Goal: Information Seeking & Learning: Understand process/instructions

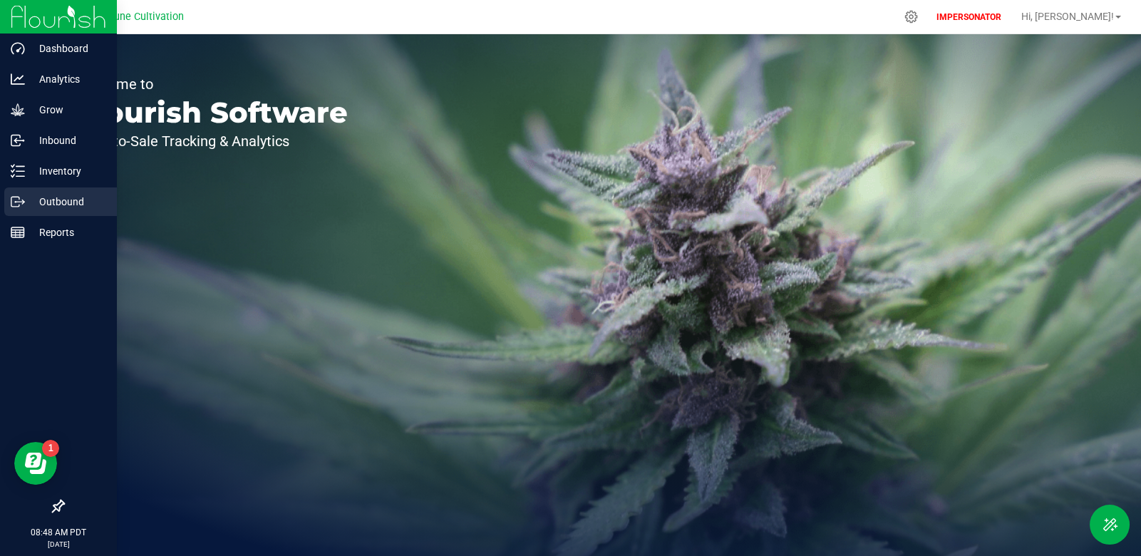
click at [44, 203] on p "Outbound" at bounding box center [68, 201] width 86 height 17
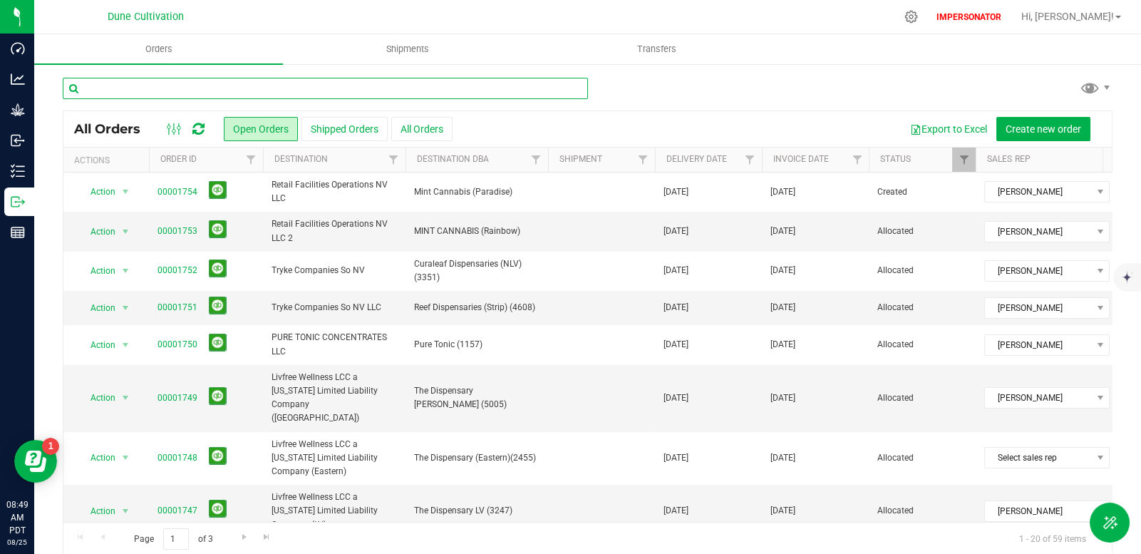
click at [250, 88] on input "text" at bounding box center [325, 88] width 525 height 21
type input "1552"
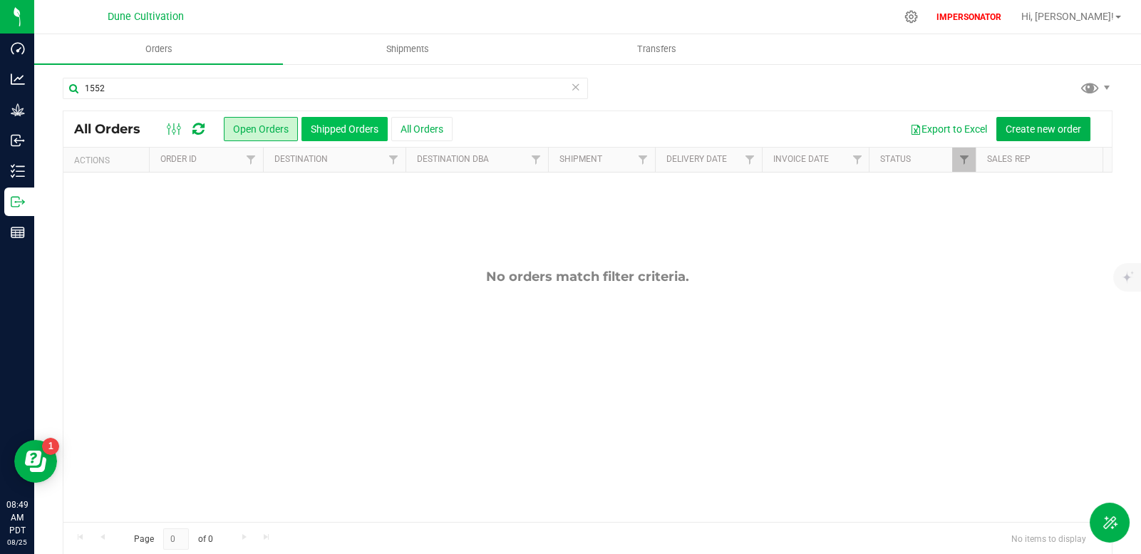
click at [324, 130] on button "Shipped Orders" at bounding box center [345, 129] width 86 height 24
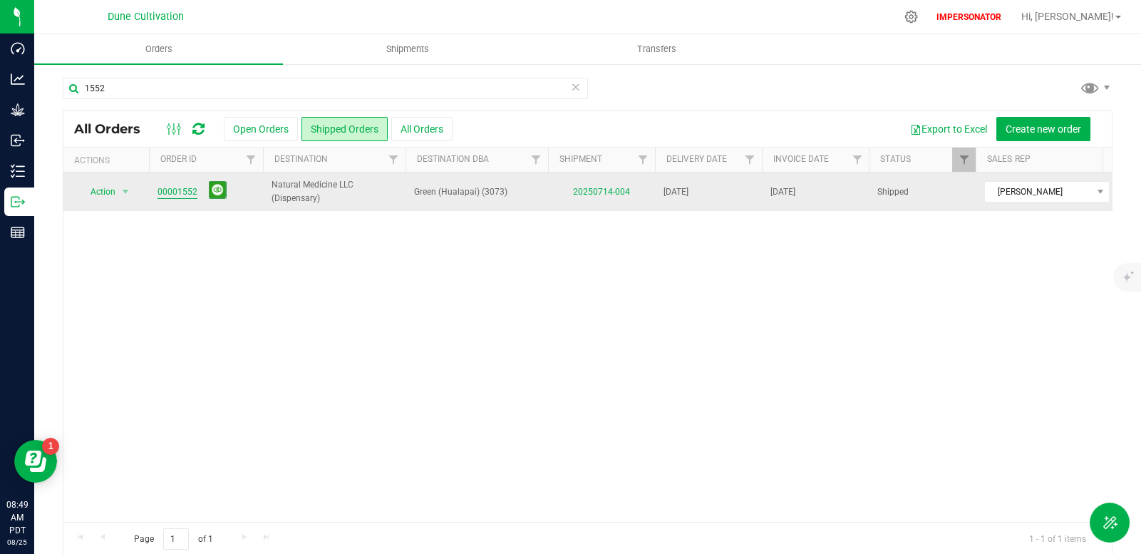
click at [172, 193] on link "00001552" at bounding box center [178, 192] width 40 height 14
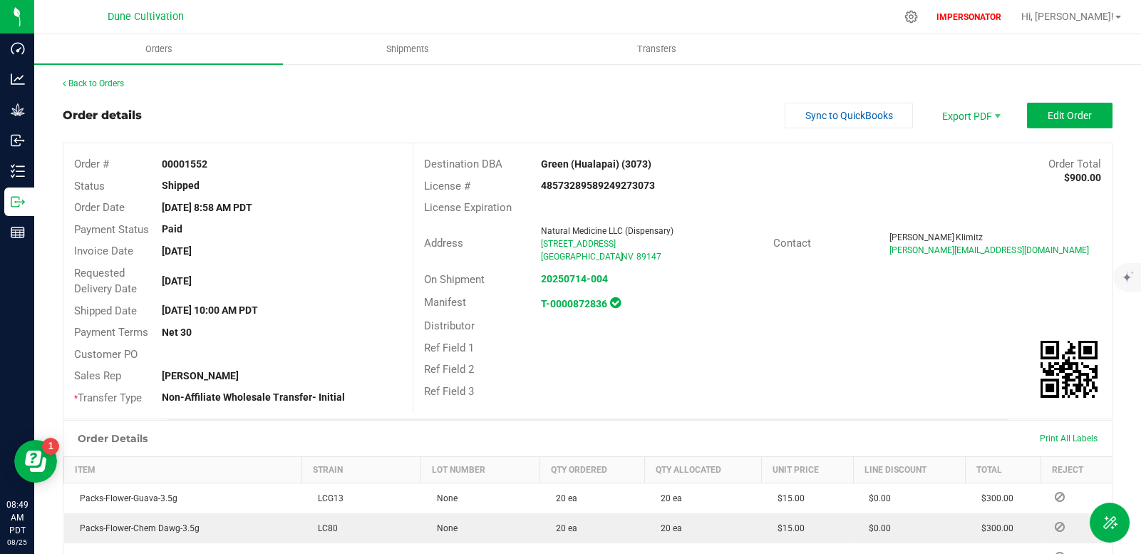
drag, startPoint x: 73, startPoint y: 162, endPoint x: 236, endPoint y: 180, distance: 163.6
click at [237, 180] on div "Order # 00001552 Status Shipped Order Date Jul 10, 2025 8:58 AM PDT Payment Sta…" at bounding box center [237, 280] width 349 height 275
copy div "Order # 00001552 Status Shipped"
click at [111, 86] on link "Back to Orders" at bounding box center [93, 83] width 61 height 10
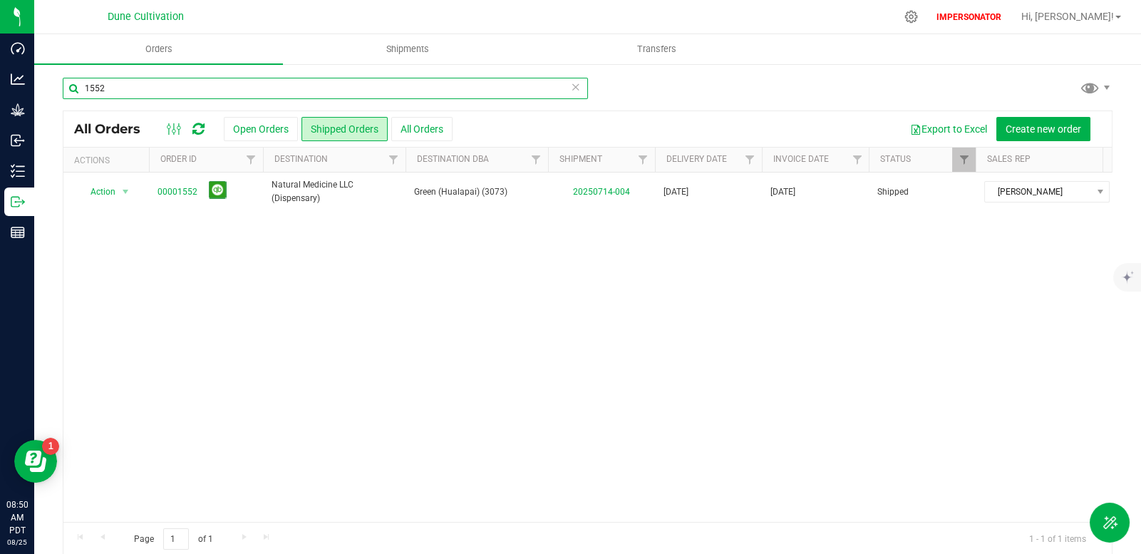
drag, startPoint x: 158, startPoint y: 87, endPoint x: 38, endPoint y: 88, distance: 119.8
click at [38, 88] on div "1552 All Orders Open Orders Shipped Orders All Orders Export to Excel Create ne…" at bounding box center [587, 317] width 1107 height 508
paste input "3"
type input "1553"
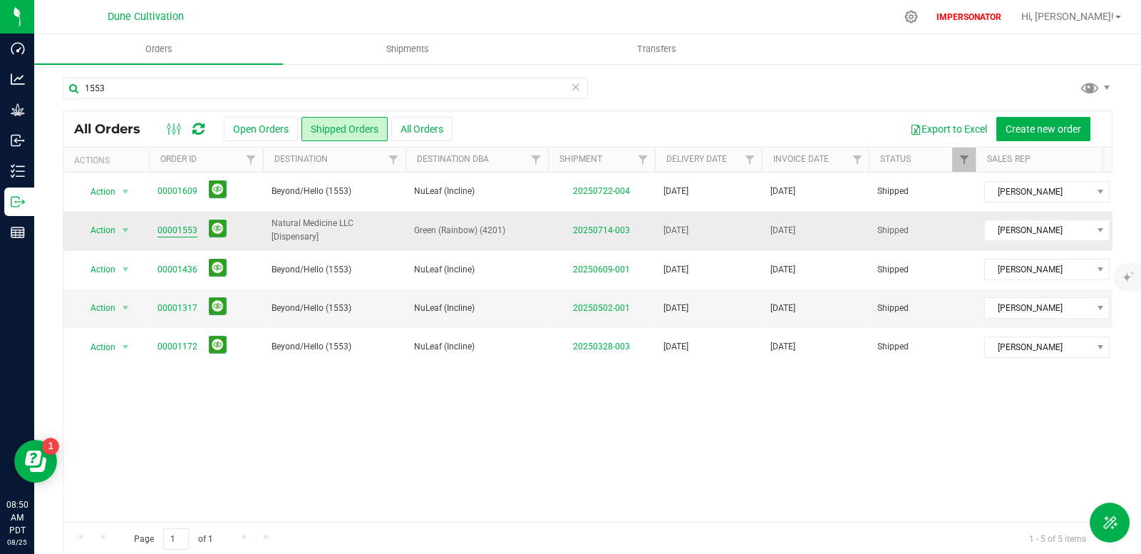
click at [185, 230] on link "00001553" at bounding box center [178, 231] width 40 height 14
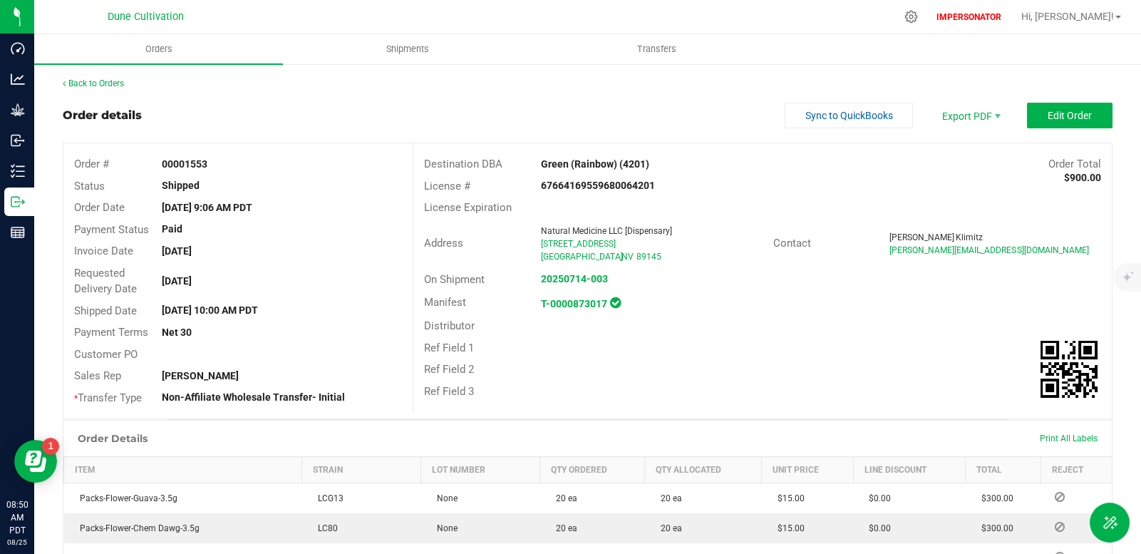
drag, startPoint x: 91, startPoint y: 173, endPoint x: 252, endPoint y: 186, distance: 161.7
click at [252, 186] on div "Order # 00001553 Status Shipped Order Date Jul 10, 2025 9:06 AM PDT Payment Sta…" at bounding box center [237, 280] width 349 height 275
copy div "Order # 00001553 Status Shipped"
click at [121, 88] on div "Back to Orders" at bounding box center [588, 83] width 1050 height 13
click at [114, 84] on link "Back to Orders" at bounding box center [93, 83] width 61 height 10
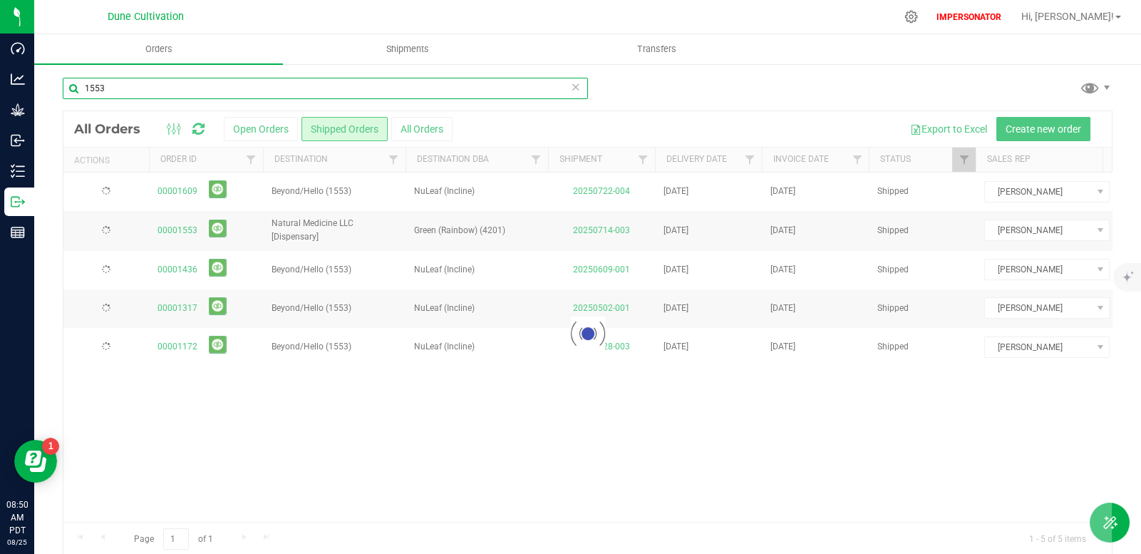
click at [76, 87] on input "1553" at bounding box center [325, 88] width 525 height 21
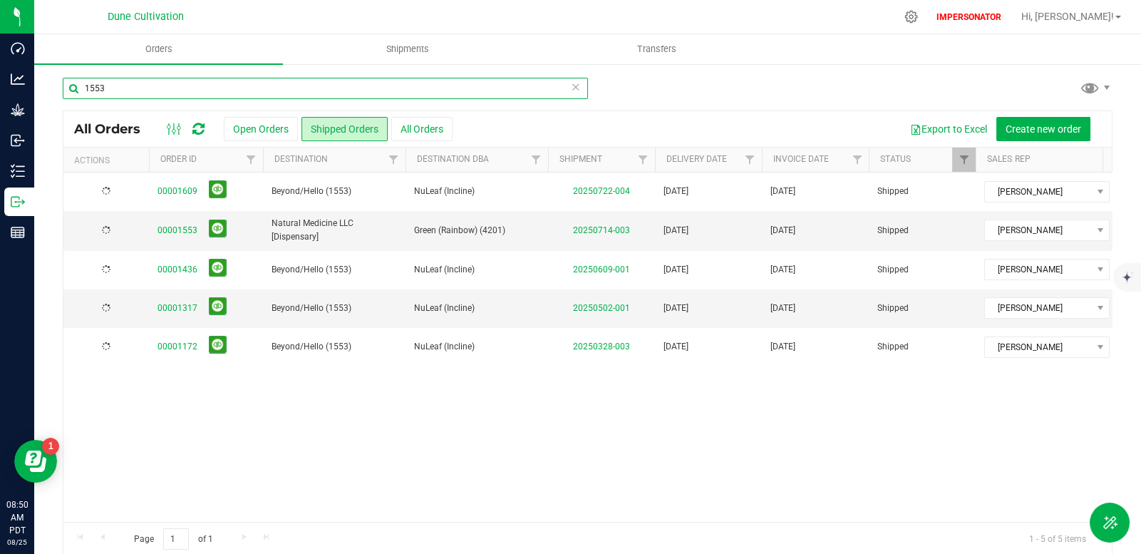
paste input "4"
type input "1554"
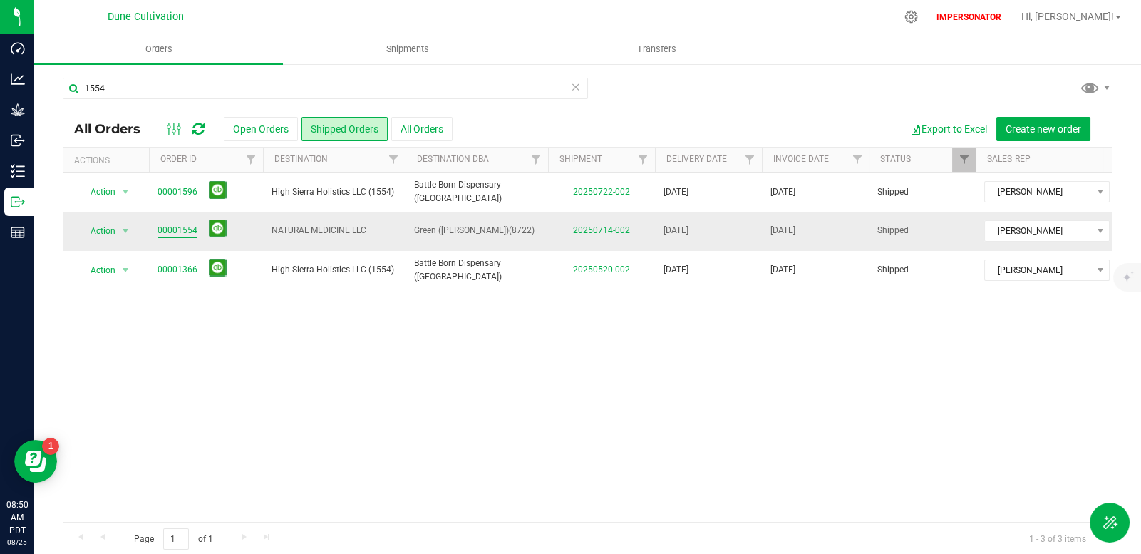
click at [177, 230] on link "00001554" at bounding box center [178, 231] width 40 height 14
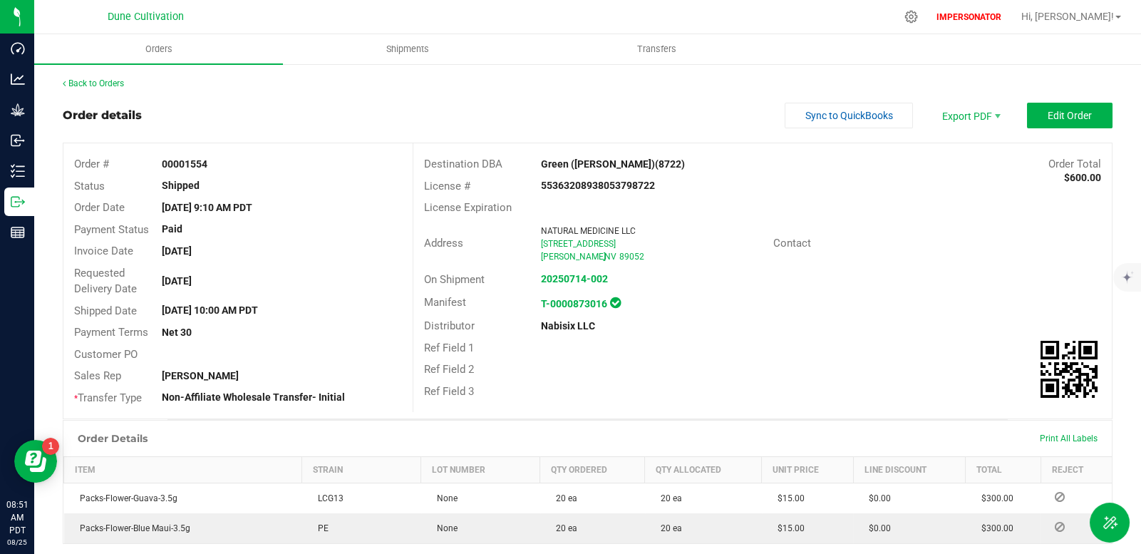
drag, startPoint x: 75, startPoint y: 164, endPoint x: 237, endPoint y: 185, distance: 164.0
click at [237, 185] on div "Order # 00001554 Status Shipped Order Date Jul 10, 2025 9:10 AM PDT Payment Sta…" at bounding box center [237, 280] width 349 height 275
copy div "Order # 00001554 Status Shipped"
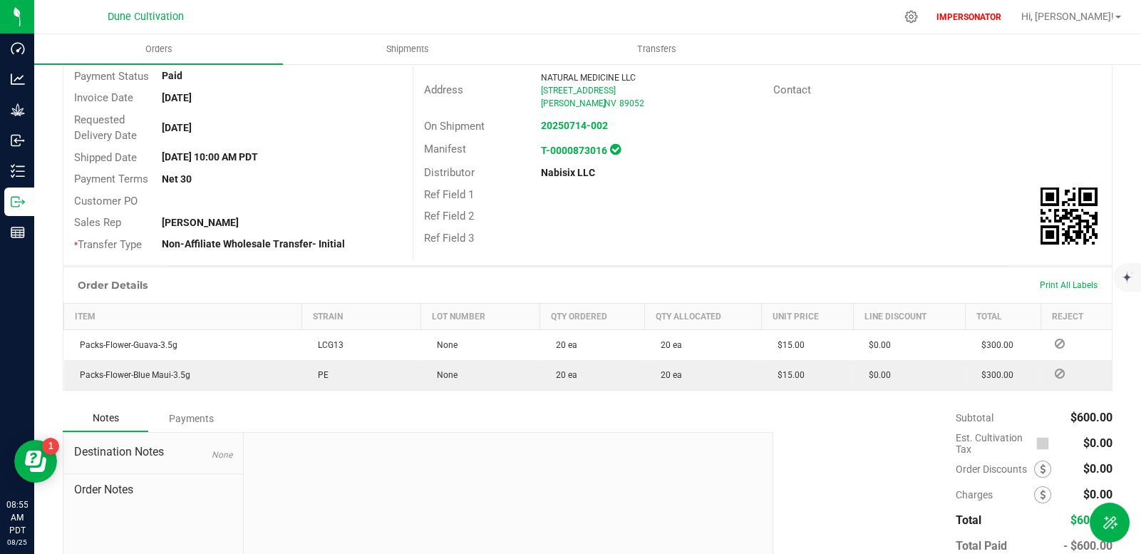
scroll to position [237, 0]
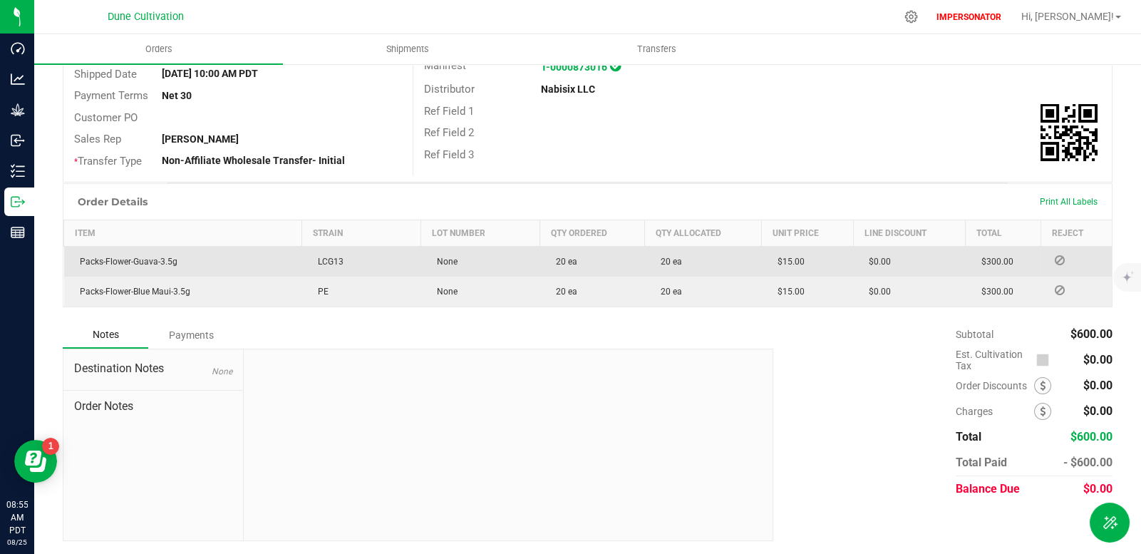
click at [1055, 263] on icon at bounding box center [1060, 260] width 10 height 9
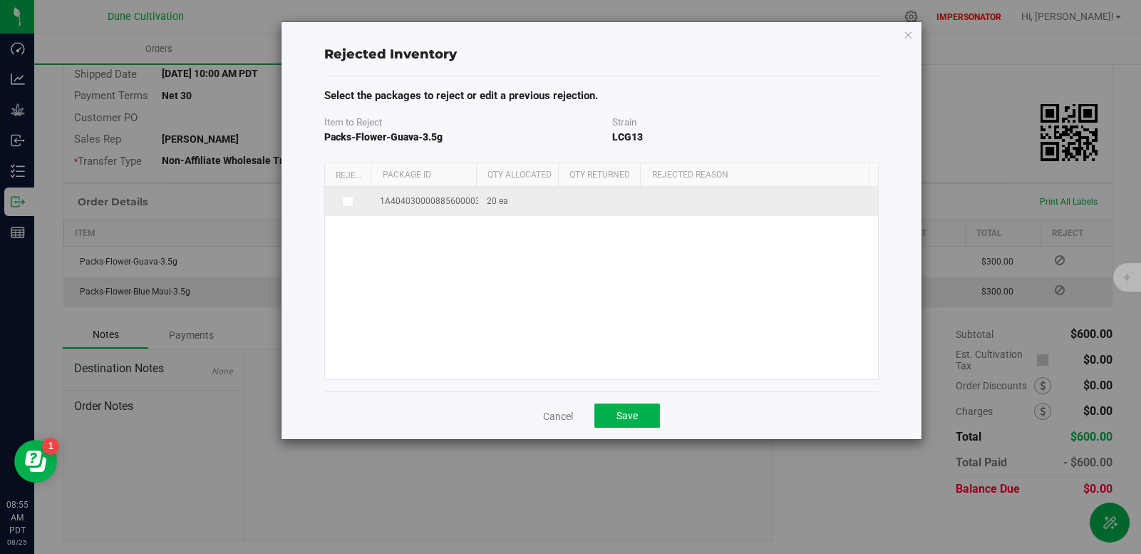
click at [446, 201] on span "1A4040300008856000031235" at bounding box center [440, 202] width 120 height 14
copy span "1A4040300008856000031235"
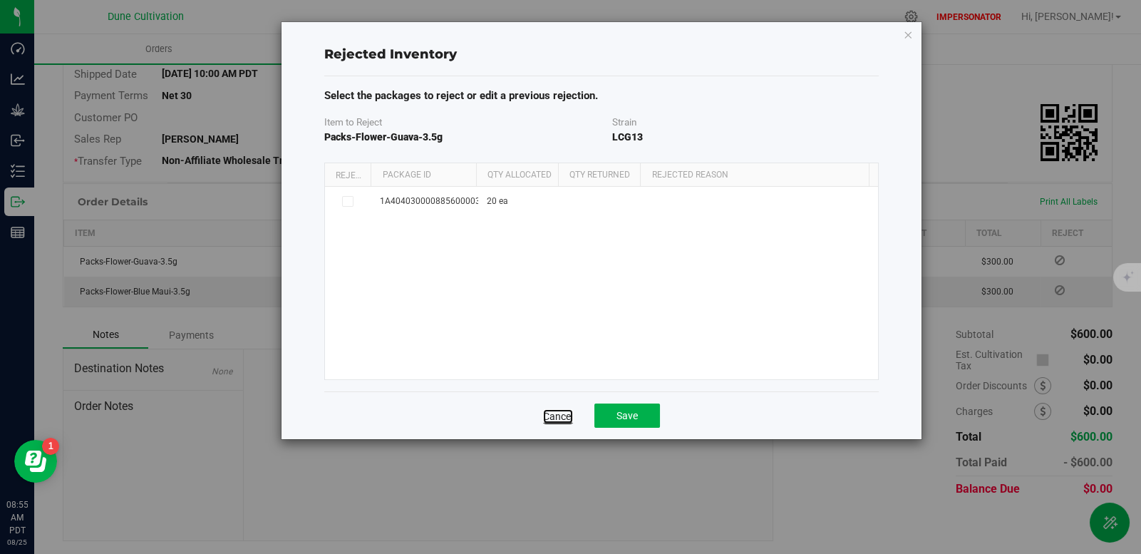
click at [562, 415] on link "Cancel" at bounding box center [558, 416] width 30 height 14
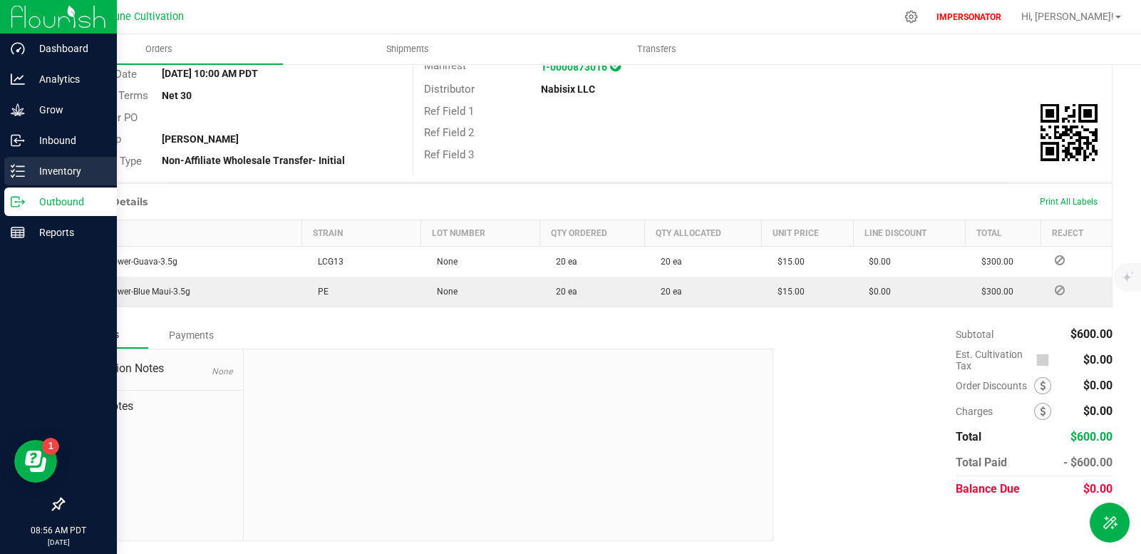
click at [26, 173] on p "Inventory" at bounding box center [68, 171] width 86 height 17
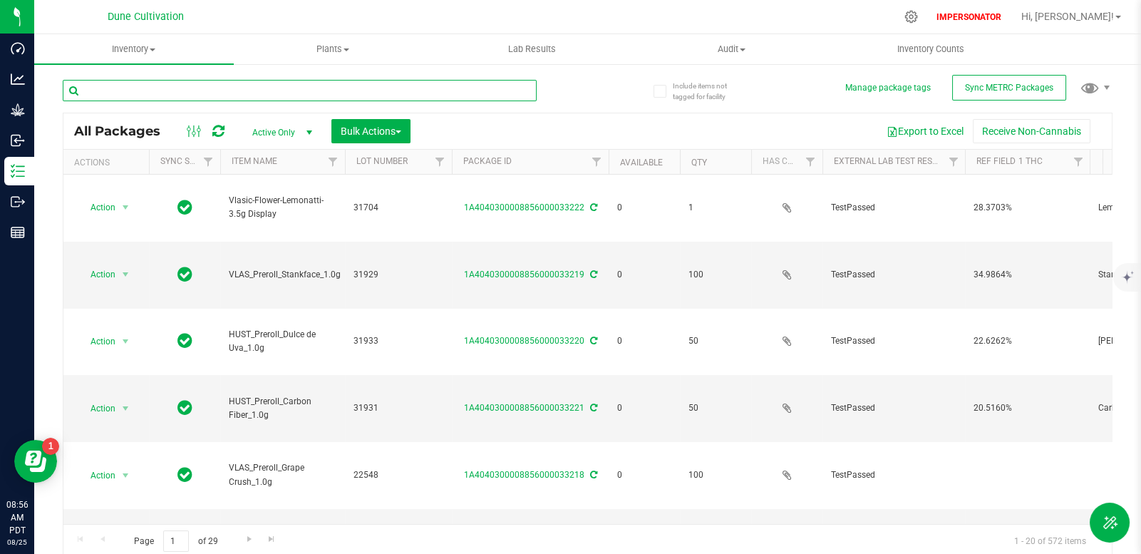
click at [299, 96] on input "text" at bounding box center [300, 90] width 474 height 21
paste input "1A4040300008856000031235"
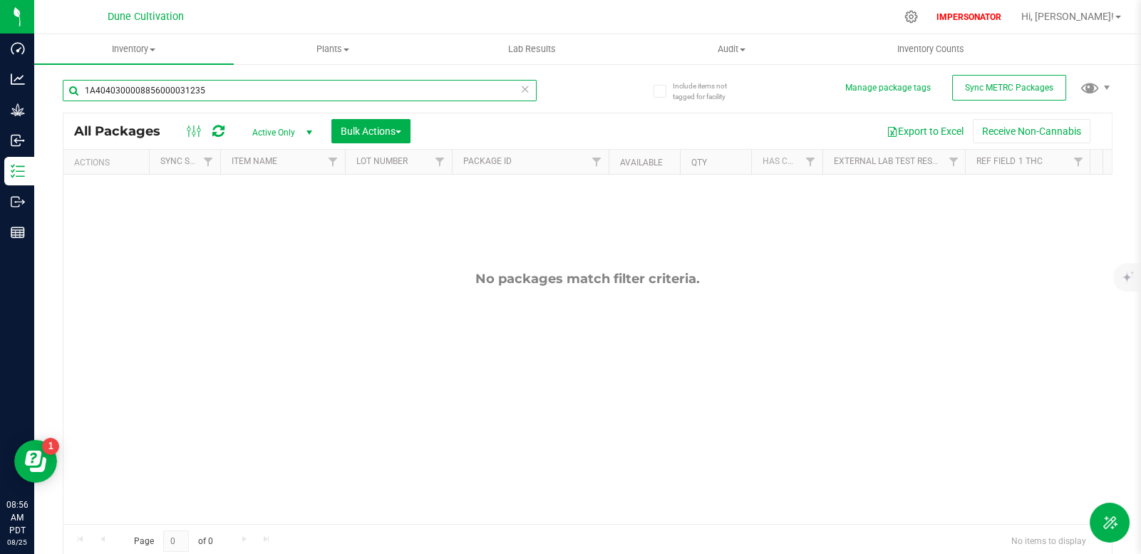
type input "1A4040300008856000031235"
click at [290, 133] on span "Active Only" at bounding box center [279, 133] width 78 height 20
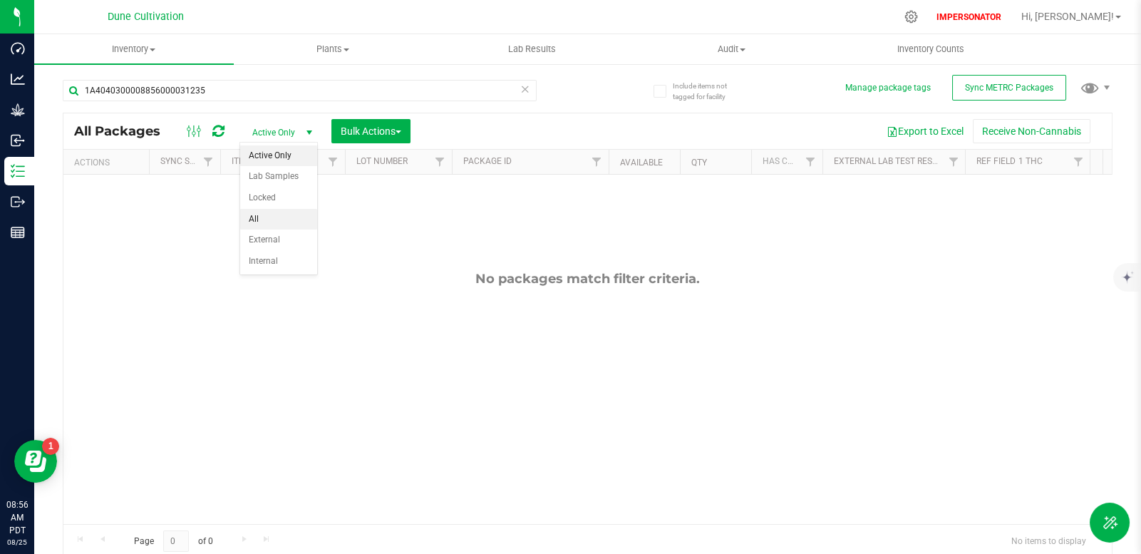
click at [280, 210] on li "All" at bounding box center [278, 219] width 77 height 21
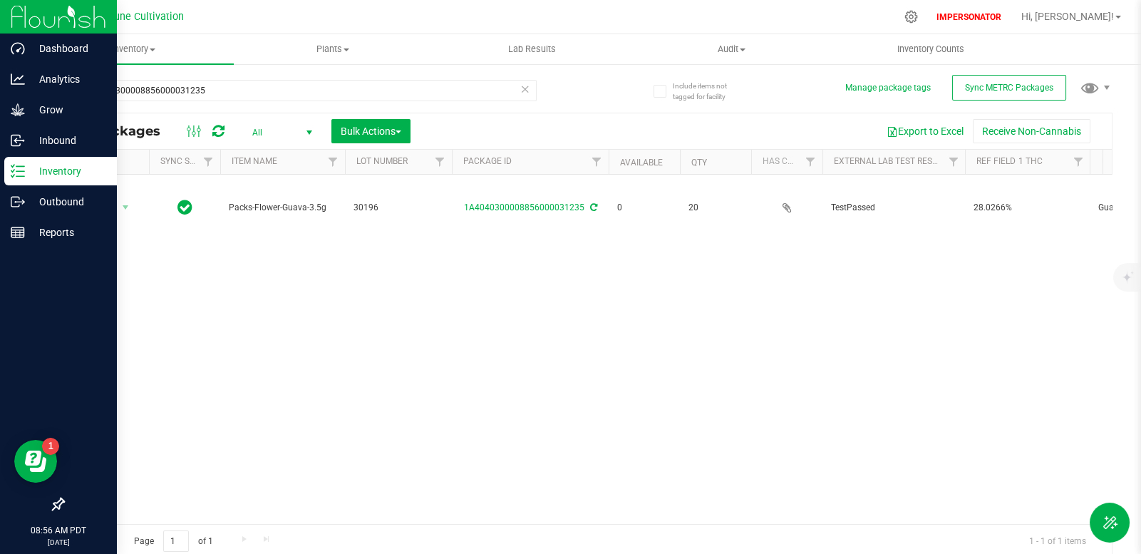
click at [28, 176] on p "Inventory" at bounding box center [68, 171] width 86 height 17
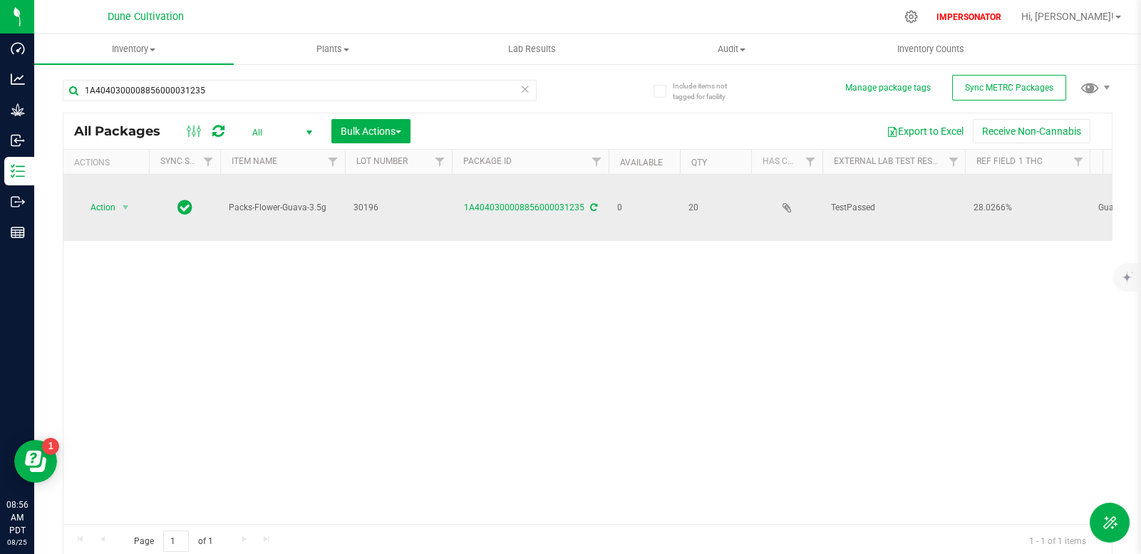
click at [593, 203] on icon at bounding box center [593, 207] width 7 height 9
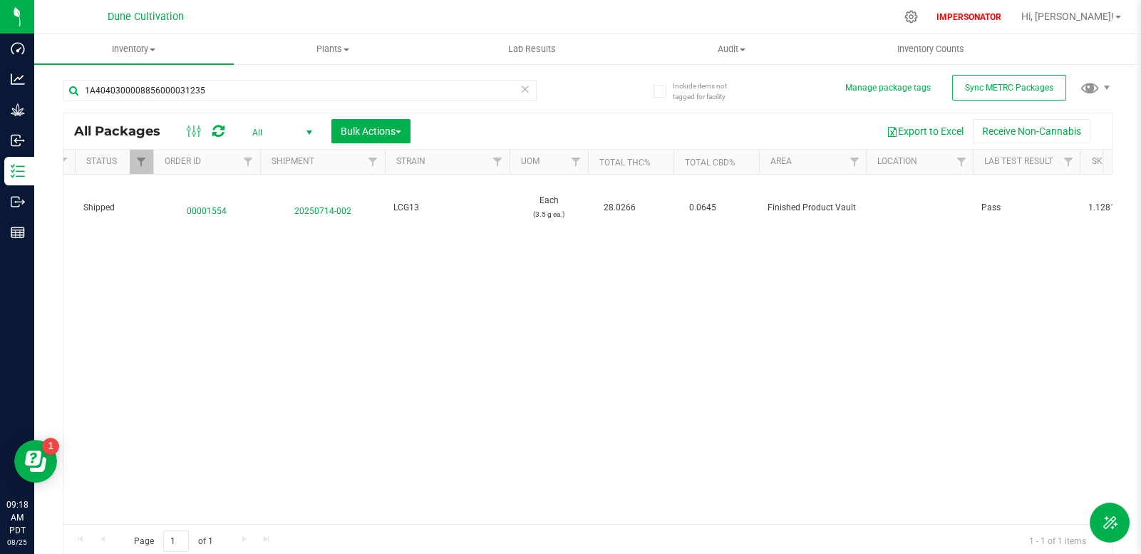
scroll to position [0, 1261]
drag, startPoint x: 465, startPoint y: 513, endPoint x: 331, endPoint y: 525, distance: 134.6
click at [204, 501] on div "Action Action Edit attributes Global inventory Locate package Package audit log…" at bounding box center [587, 349] width 1049 height 349
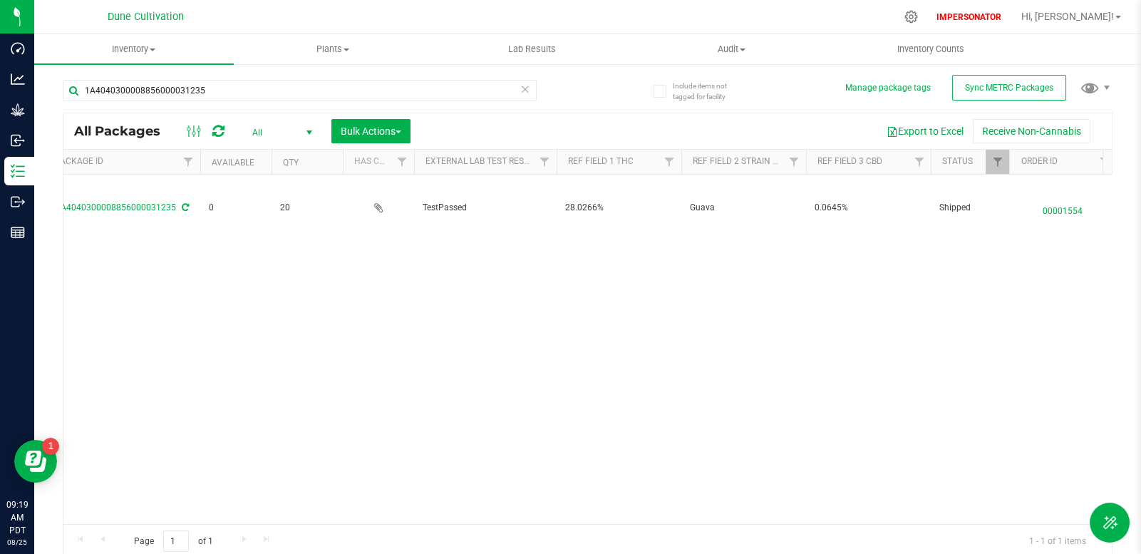
scroll to position [0, 0]
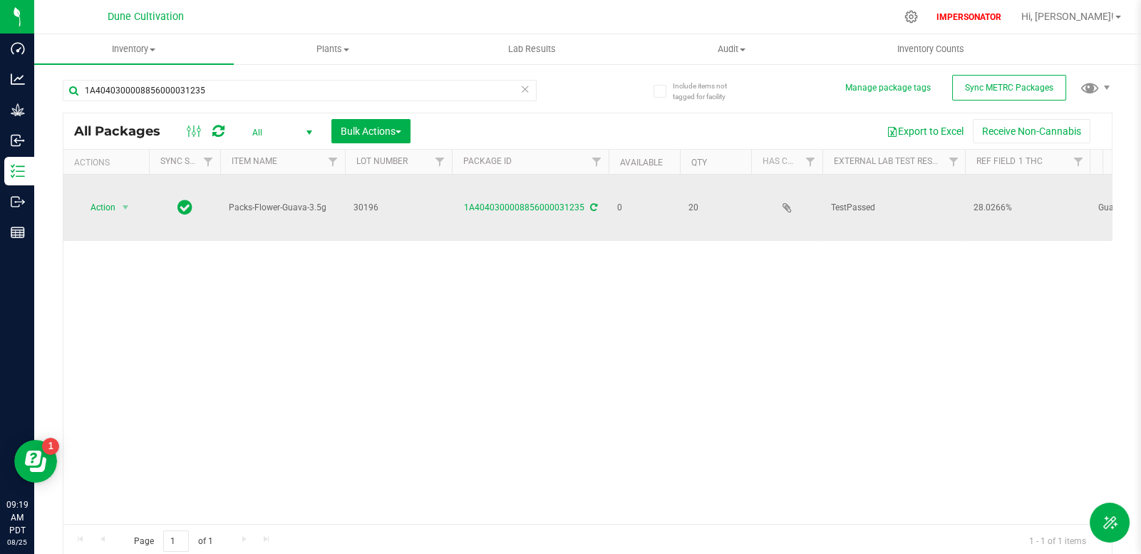
click at [590, 203] on icon at bounding box center [593, 207] width 7 height 9
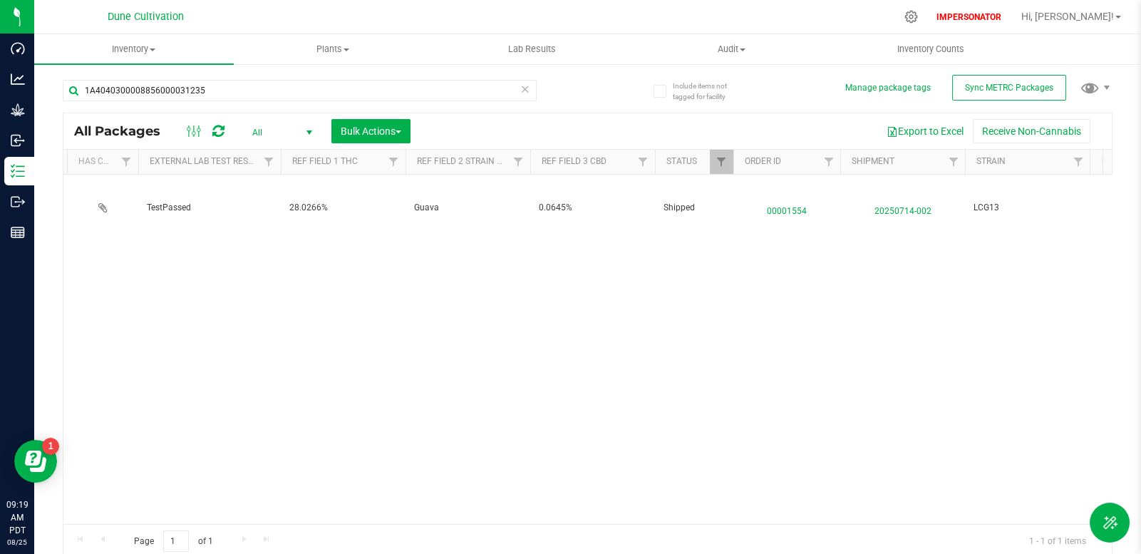
scroll to position [0, 688]
click at [965, 83] on span "Sync METRC Packages" at bounding box center [1009, 88] width 88 height 10
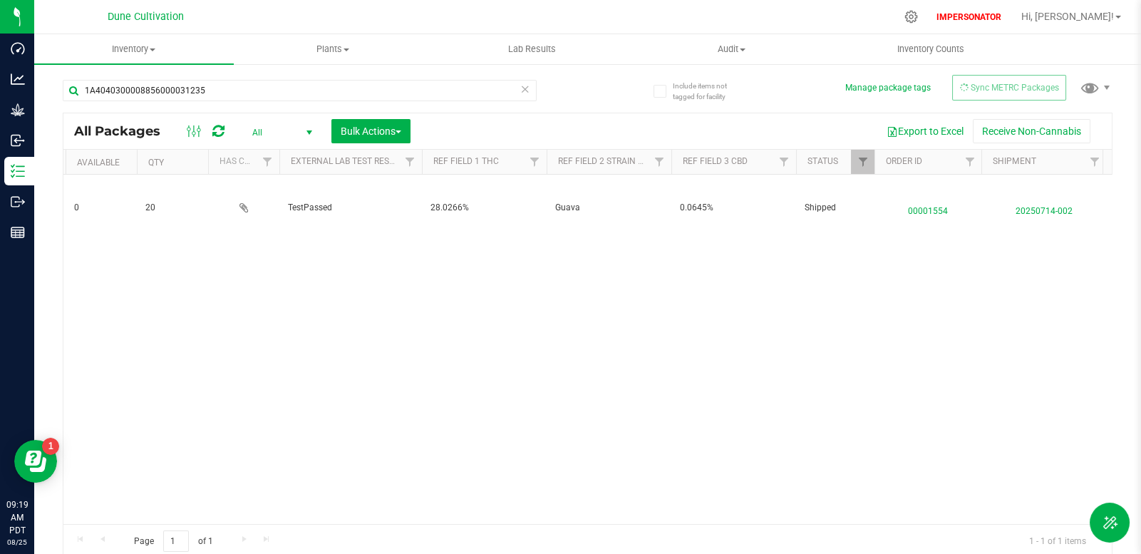
scroll to position [0, 0]
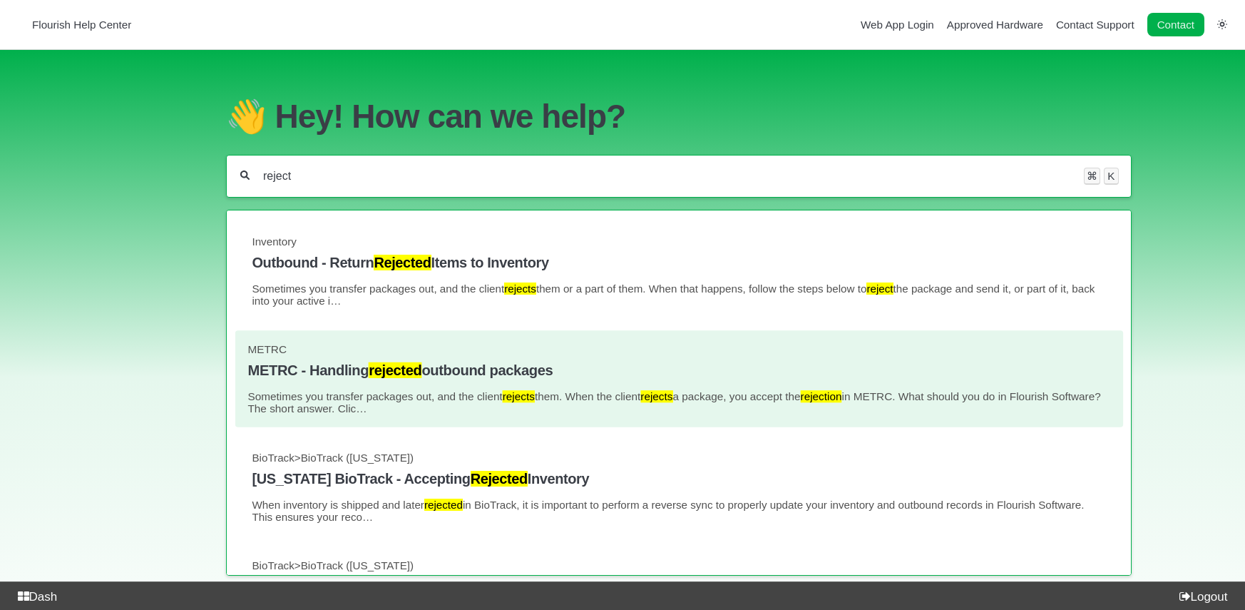
type input "reject"
click at [476, 379] on h4 "METRC - Handling rejected outbound packages" at bounding box center [678, 370] width 863 height 16
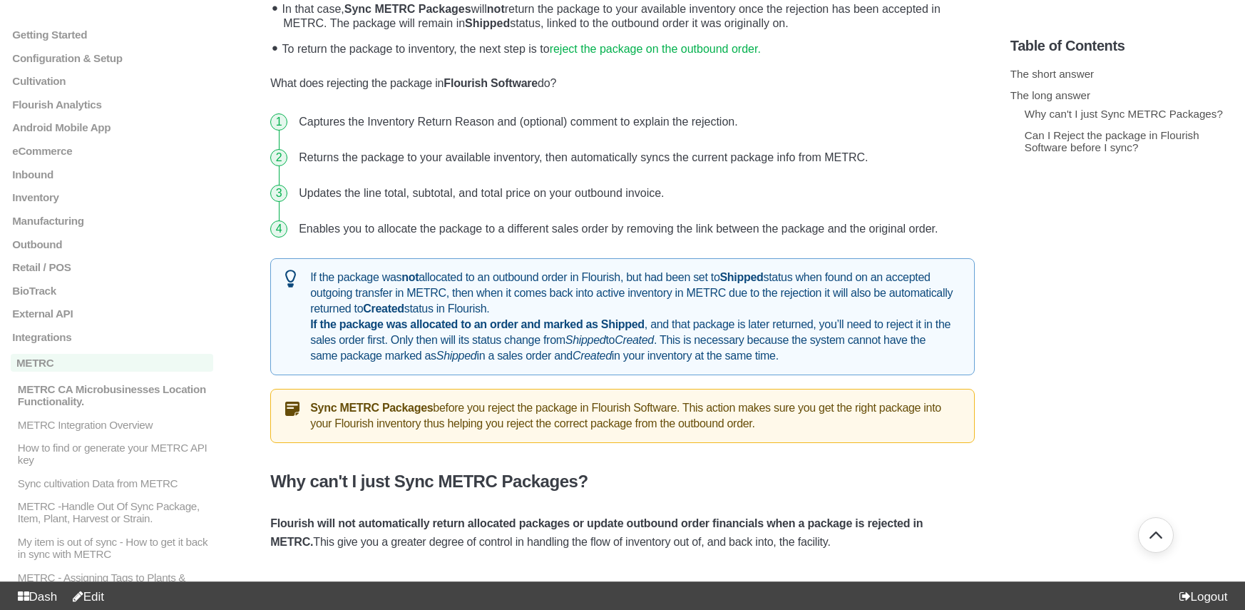
scroll to position [903, 0]
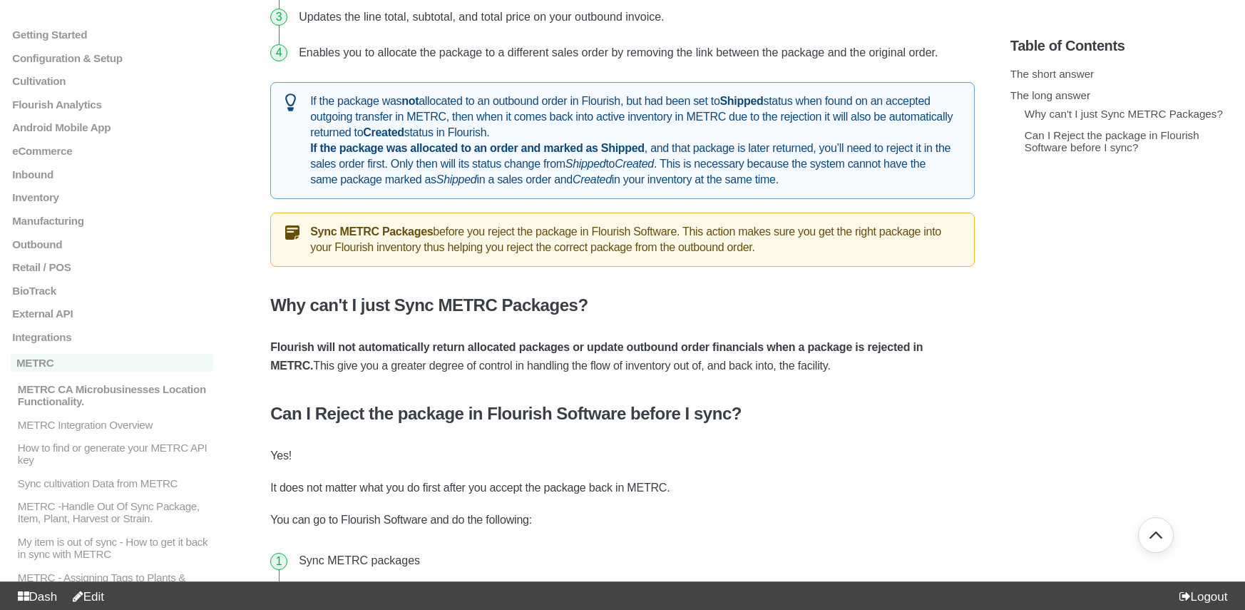
drag, startPoint x: 312, startPoint y: 106, endPoint x: 588, endPoint y: 156, distance: 281.1
click at [594, 158] on div "If the package was not allocated to an outbound order in Flourish, but had been…" at bounding box center [622, 140] width 704 height 117
drag, startPoint x: 311, startPoint y: 108, endPoint x: 849, endPoint y: 150, distance: 540.0
click at [849, 150] on div "If the package was not allocated to an outbound order in Flourish, but had been…" at bounding box center [622, 140] width 704 height 117
copy div "If the package was allocated to an order and marked as Shipped , and that packa…"
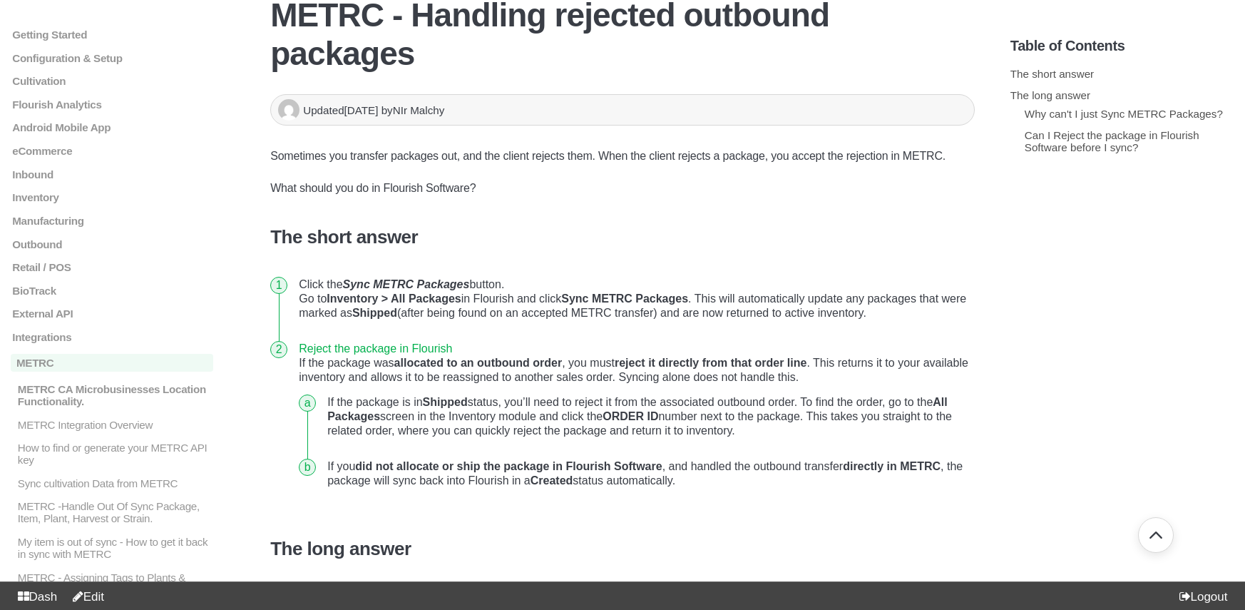
scroll to position [0, 0]
